Goal: Information Seeking & Learning: Stay updated

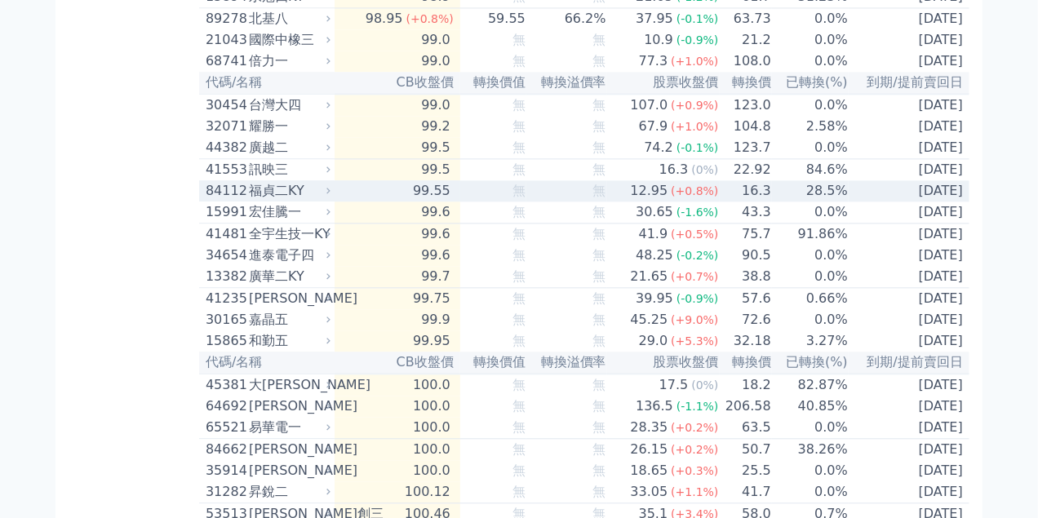
scroll to position [1550, 0]
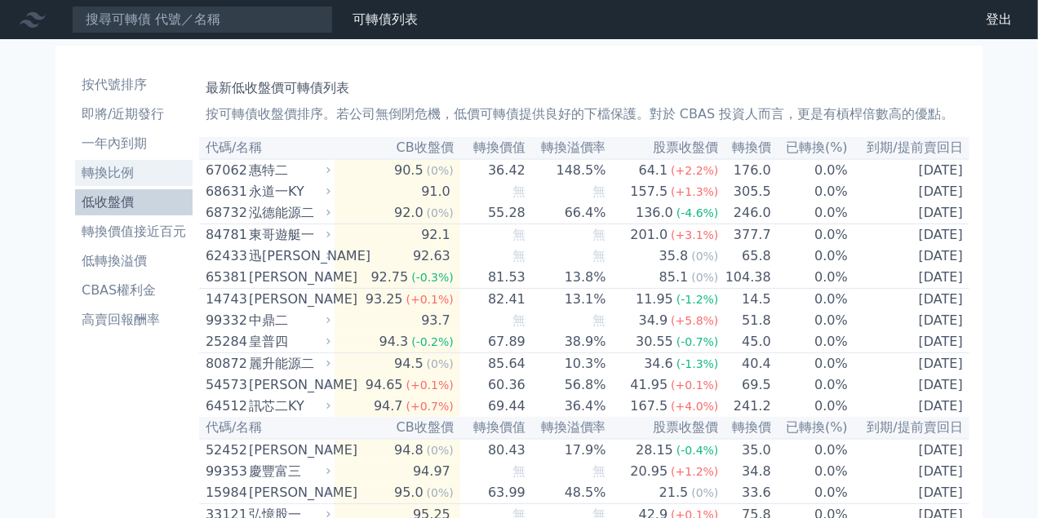
click at [122, 178] on li "轉換比例" at bounding box center [133, 173] width 117 height 20
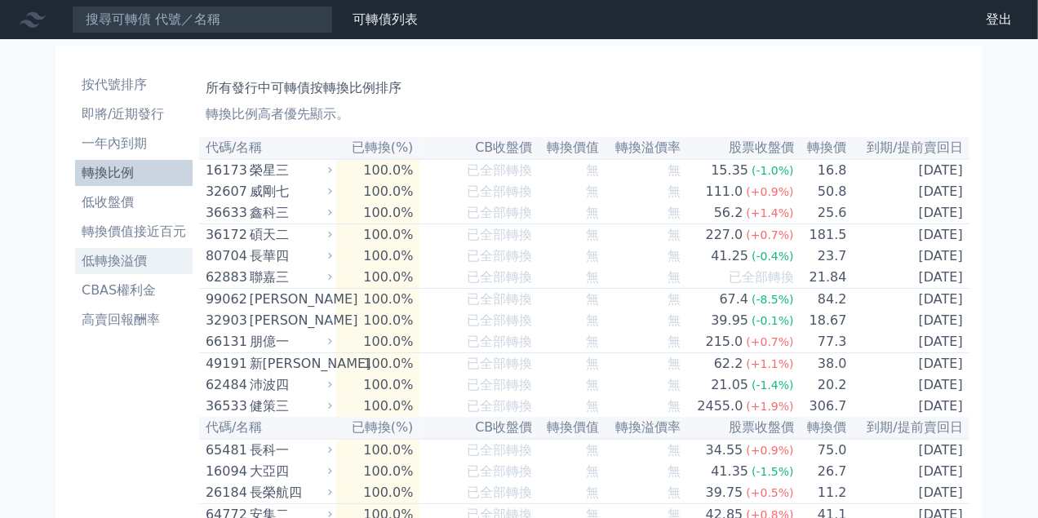
click at [144, 258] on li "低轉換溢價" at bounding box center [133, 261] width 117 height 20
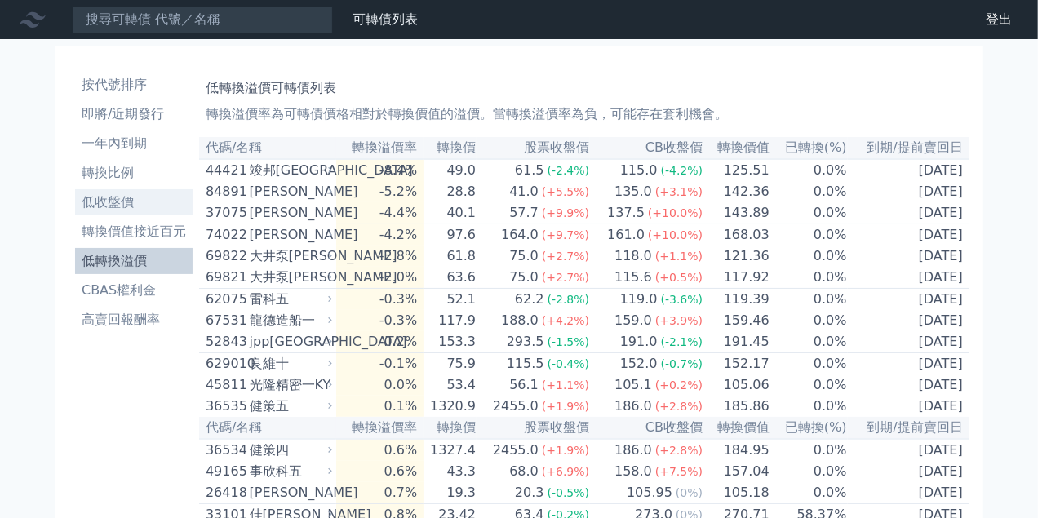
click at [131, 204] on li "低收盤價" at bounding box center [133, 203] width 117 height 20
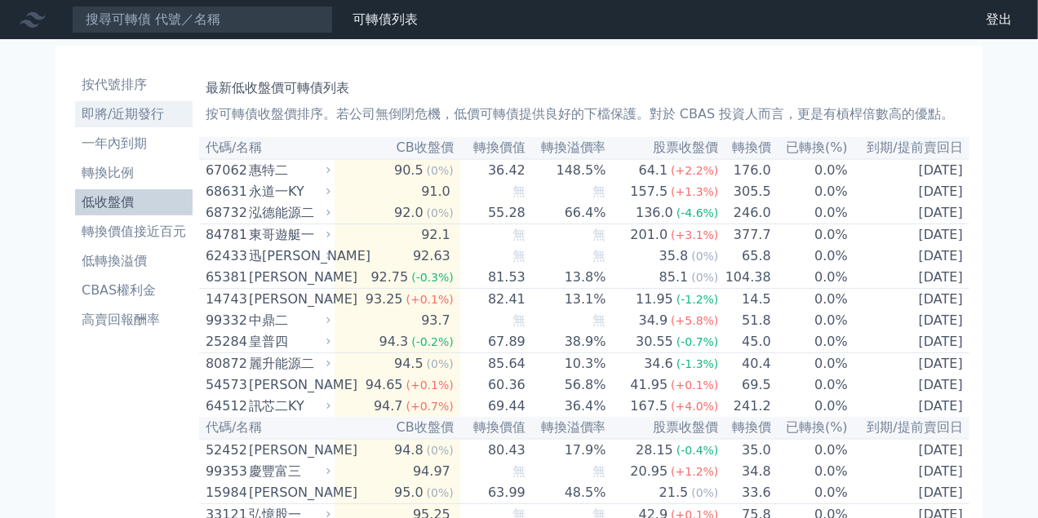
click at [135, 122] on li "即將/近期發行" at bounding box center [133, 114] width 117 height 20
